Goal: Task Accomplishment & Management: Manage account settings

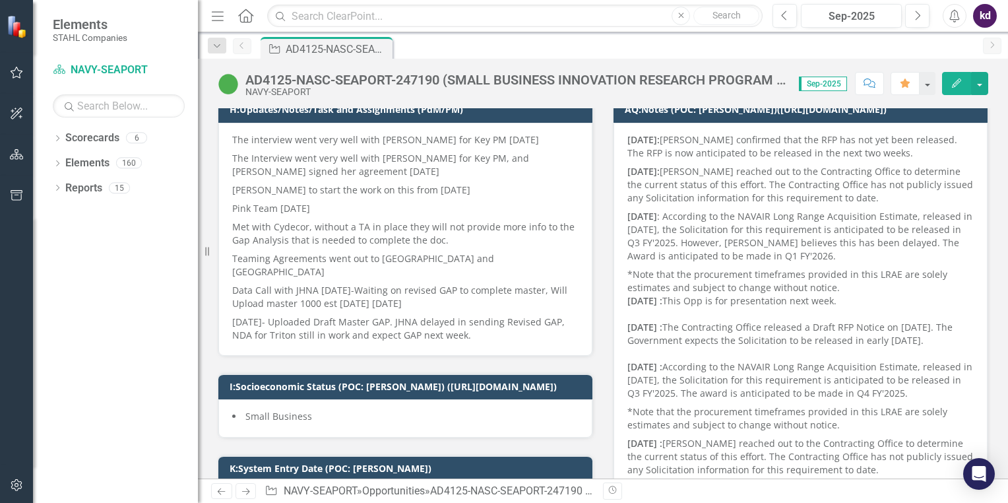
scroll to position [264, 0]
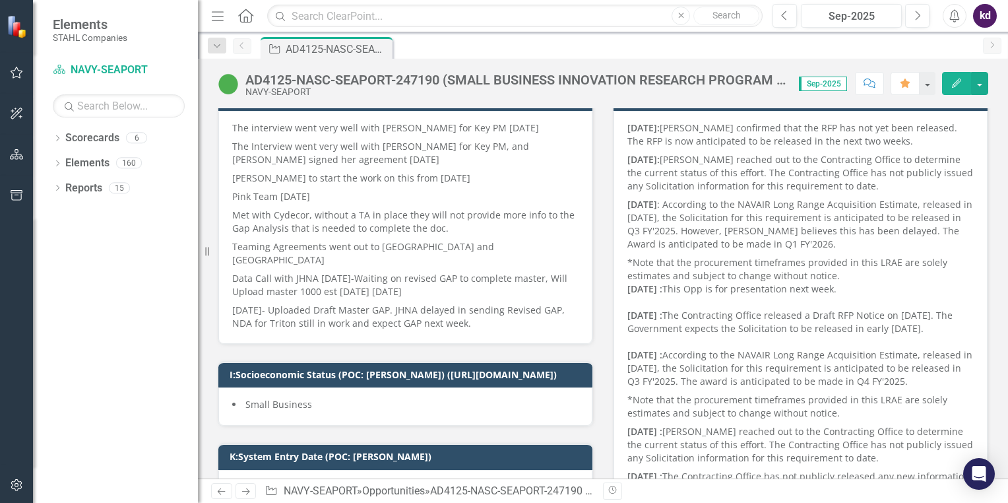
click at [448, 269] on p "Data Call with JHNA [DATE]-Waiting on revised GAP to complete master, Will Uplo…" at bounding box center [405, 285] width 346 height 32
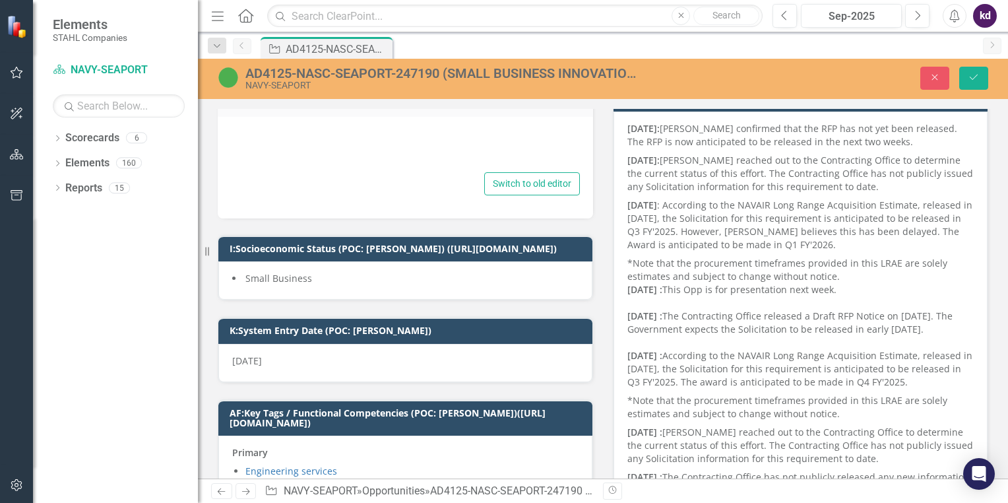
type textarea "<p>The interview went very well with [PERSON_NAME] for Key PM [DATE]</p> <p>The…"
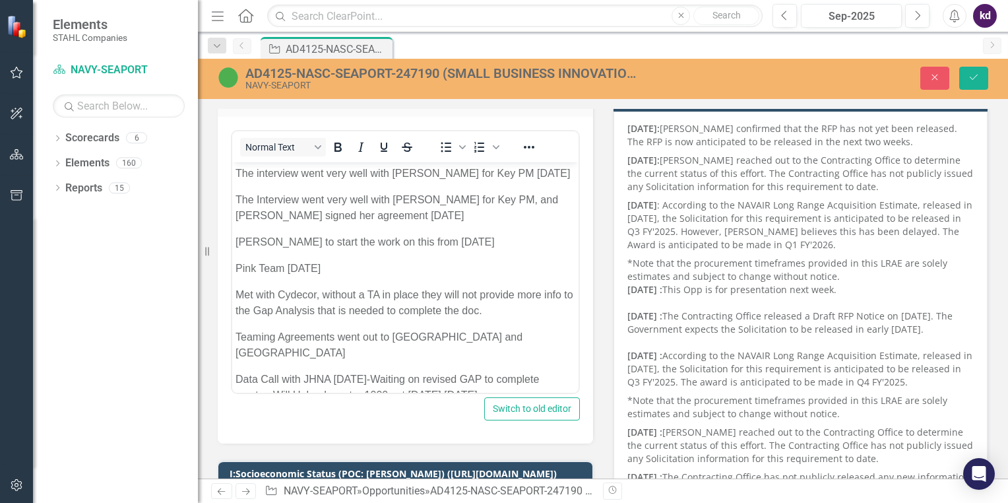
scroll to position [0, 0]
click at [239, 394] on div "<p>The interview went very well with [PERSON_NAME] for Key PM [DATE]</p> <p>The…" at bounding box center [405, 274] width 349 height 294
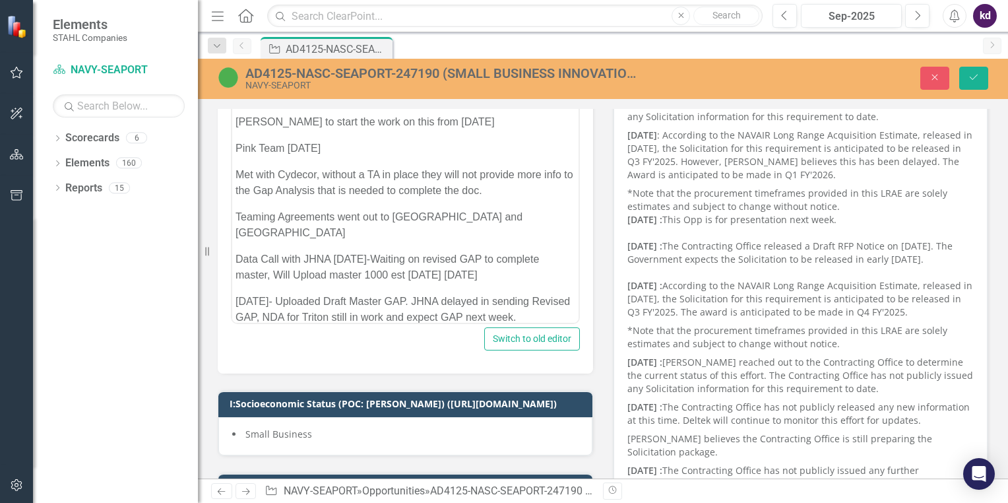
scroll to position [396, 0]
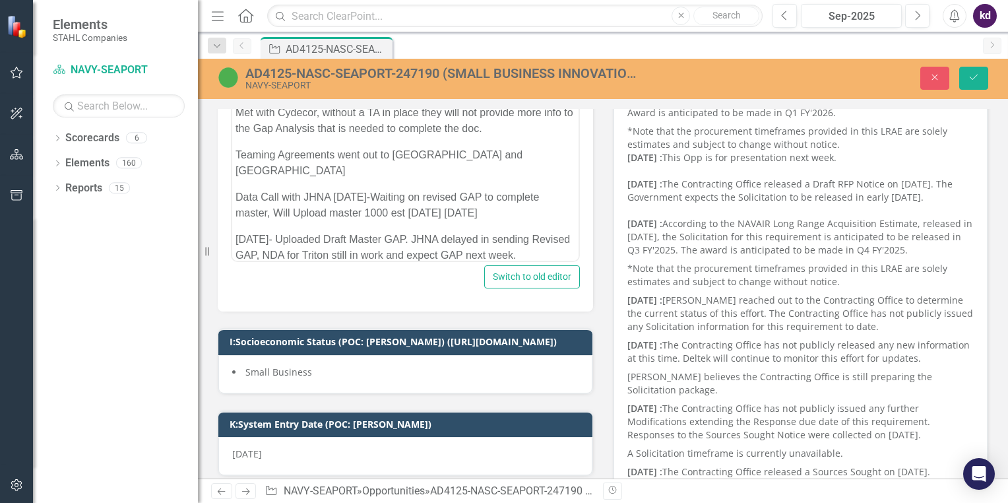
click at [284, 255] on body "The interview went very well with [PERSON_NAME] for Key PM [DATE] The Interview…" at bounding box center [405, 128] width 346 height 297
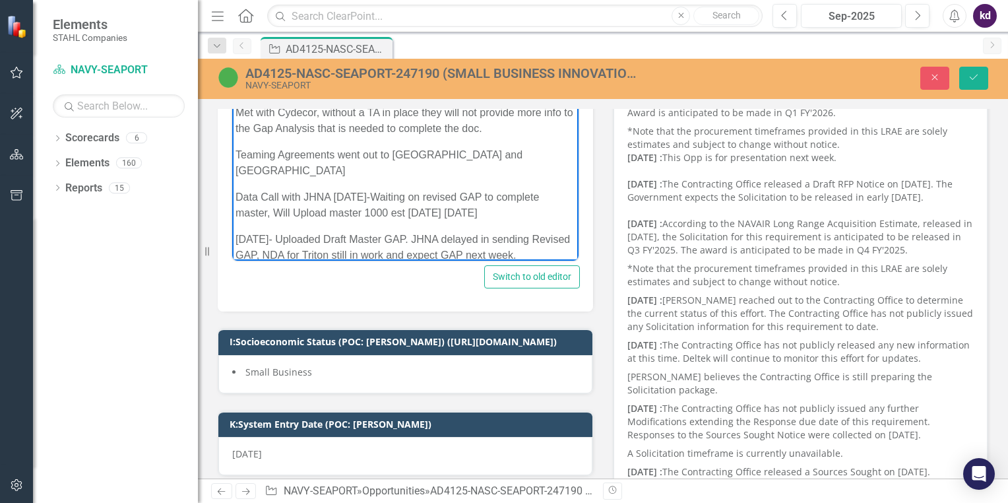
click at [559, 237] on p "[DATE]- Uploaded Draft Master GAP. JHNA delayed in sending Revised GAP, NDA for…" at bounding box center [406, 248] width 340 height 32
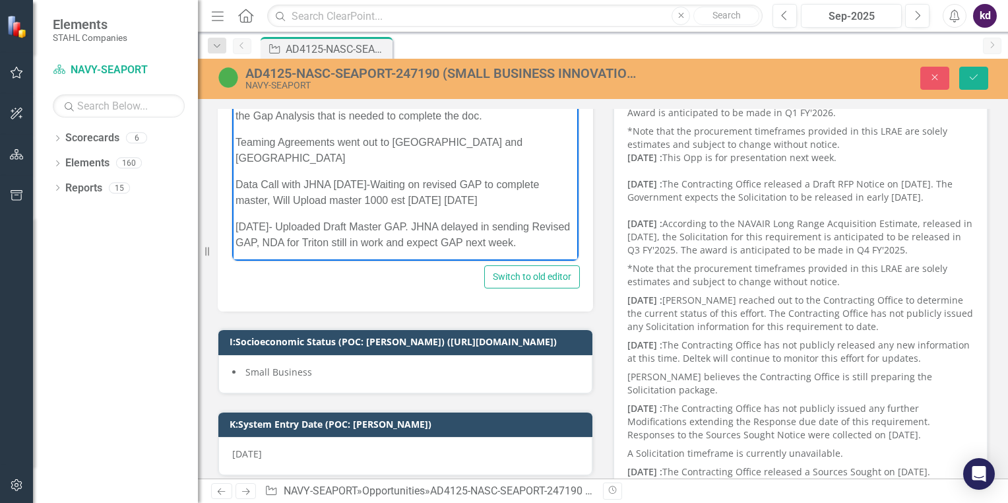
scroll to position [89, 0]
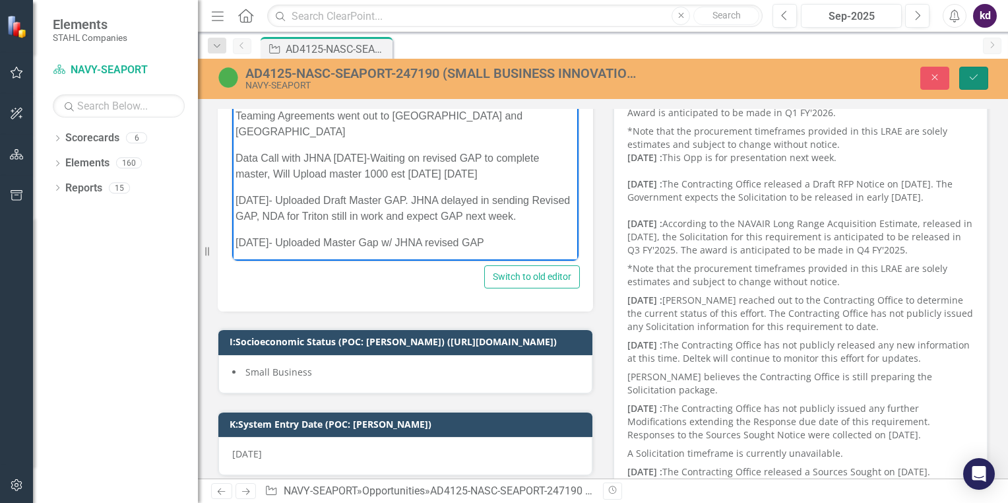
click at [964, 77] on button "Save" at bounding box center [973, 78] width 29 height 23
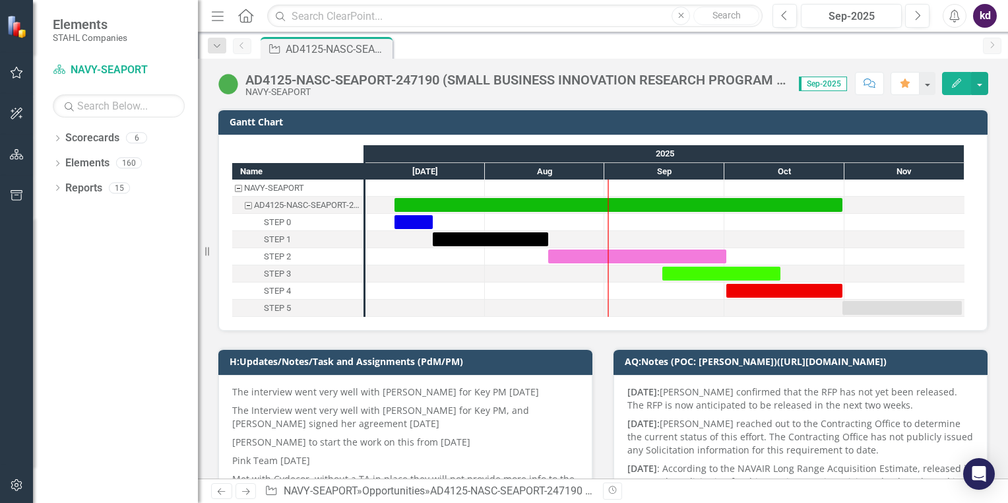
scroll to position [264, 0]
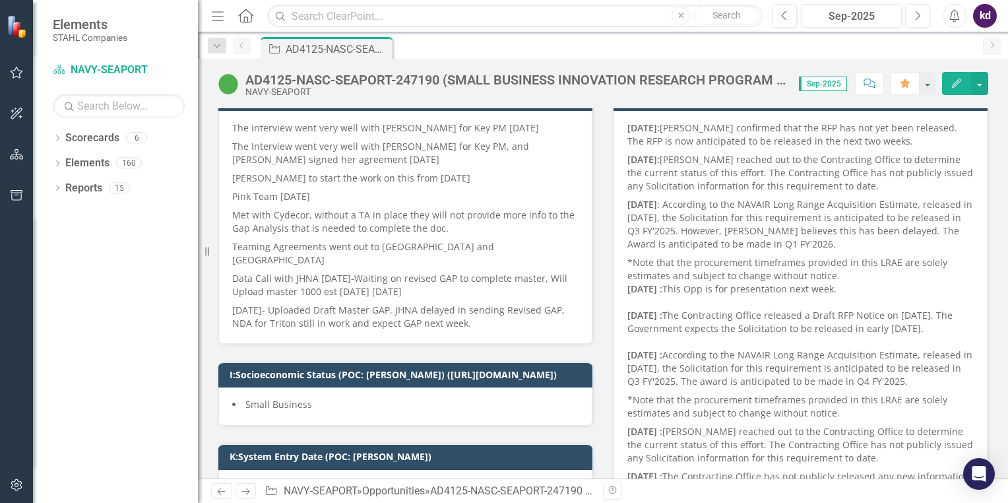
click at [472, 309] on p "[DATE]- Uploaded Draft Master GAP. JHNA delayed in sending Revised GAP, NDA for…" at bounding box center [405, 315] width 346 height 29
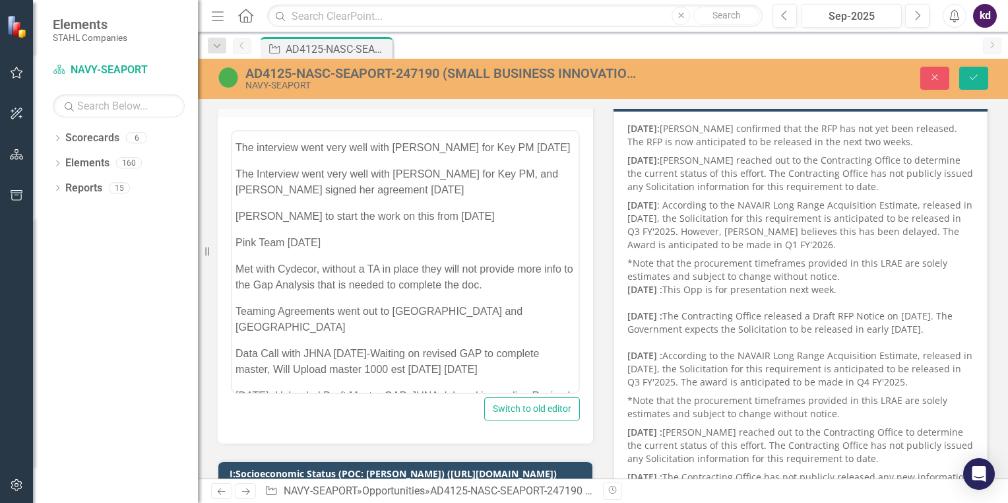
scroll to position [0, 0]
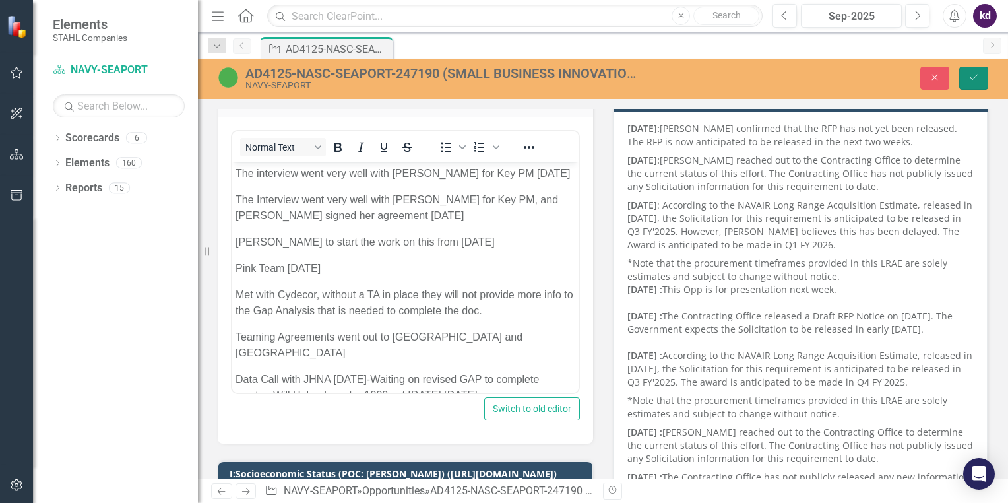
click at [979, 67] on button "Save" at bounding box center [973, 78] width 29 height 23
